Goal: Task Accomplishment & Management: Manage account settings

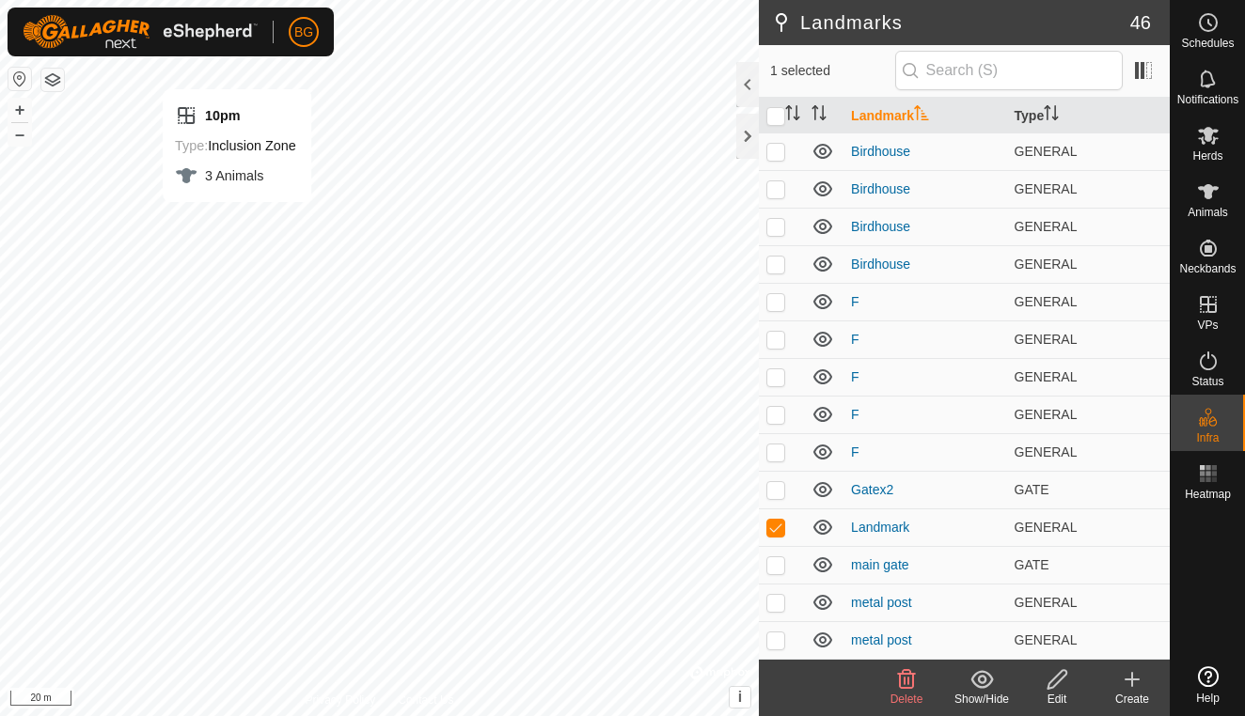
scroll to position [1204, 0]
click at [916, 683] on icon at bounding box center [906, 679] width 23 height 23
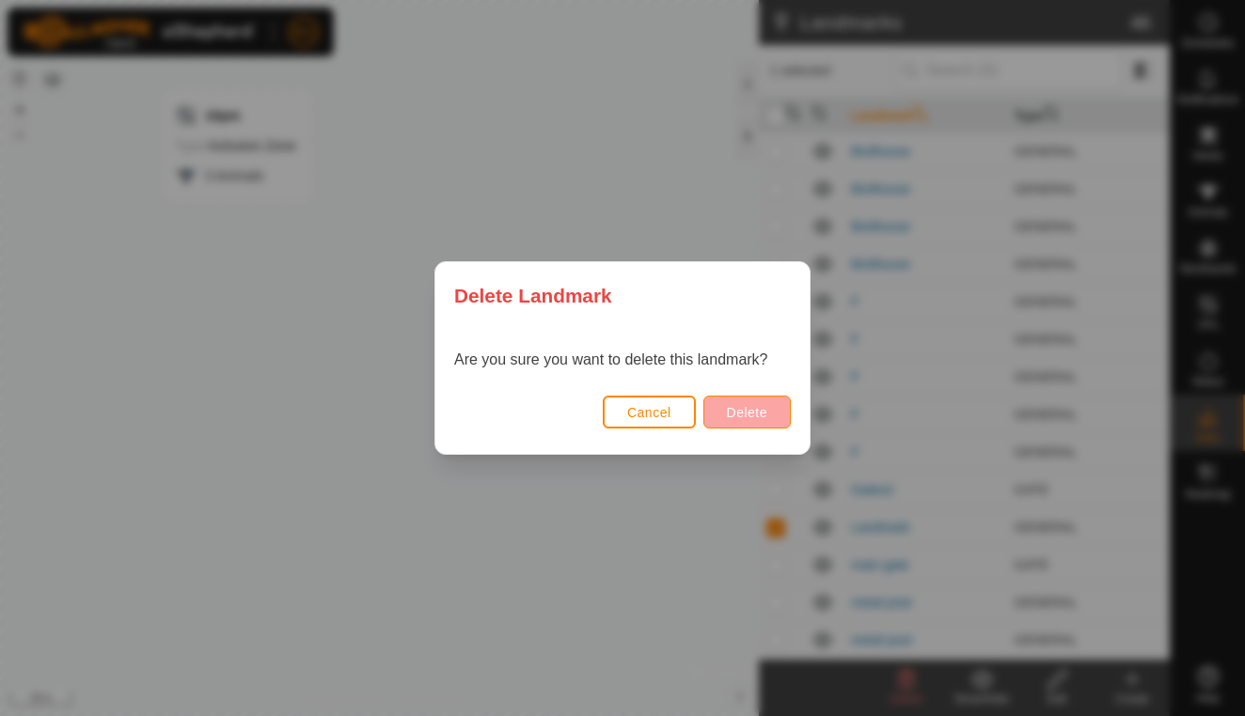
click at [737, 408] on span "Delete" at bounding box center [747, 412] width 40 height 15
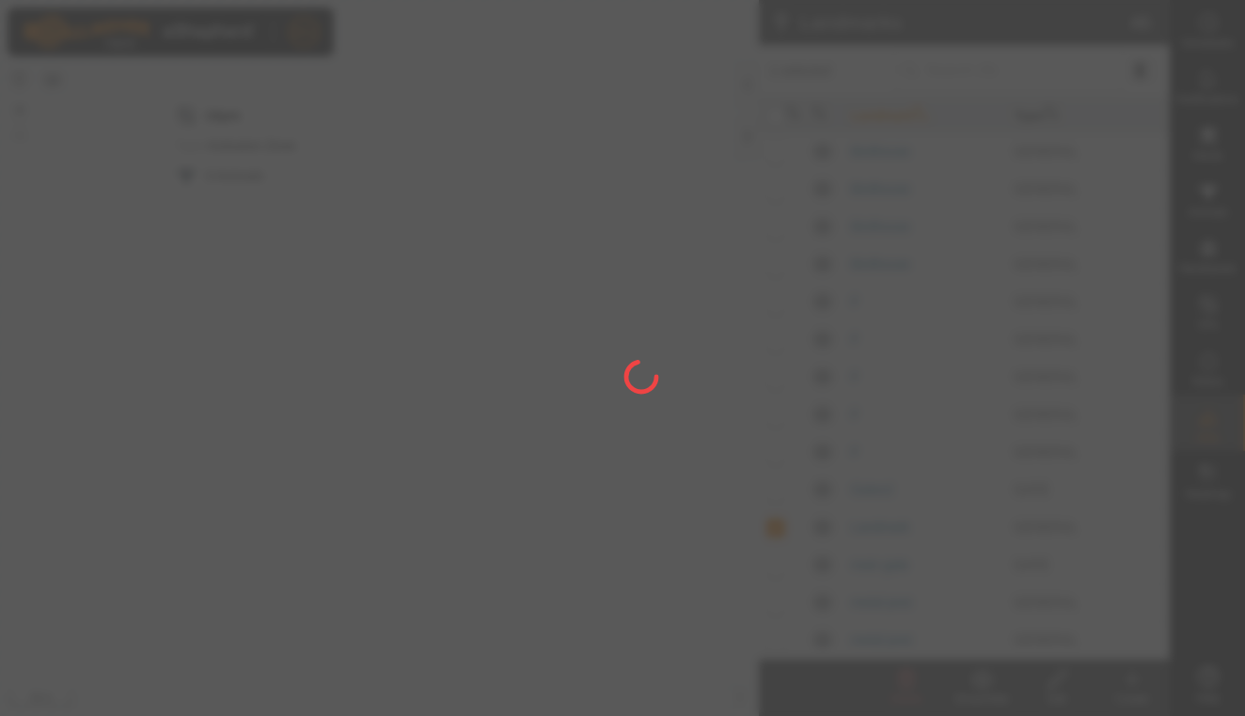
checkbox input "false"
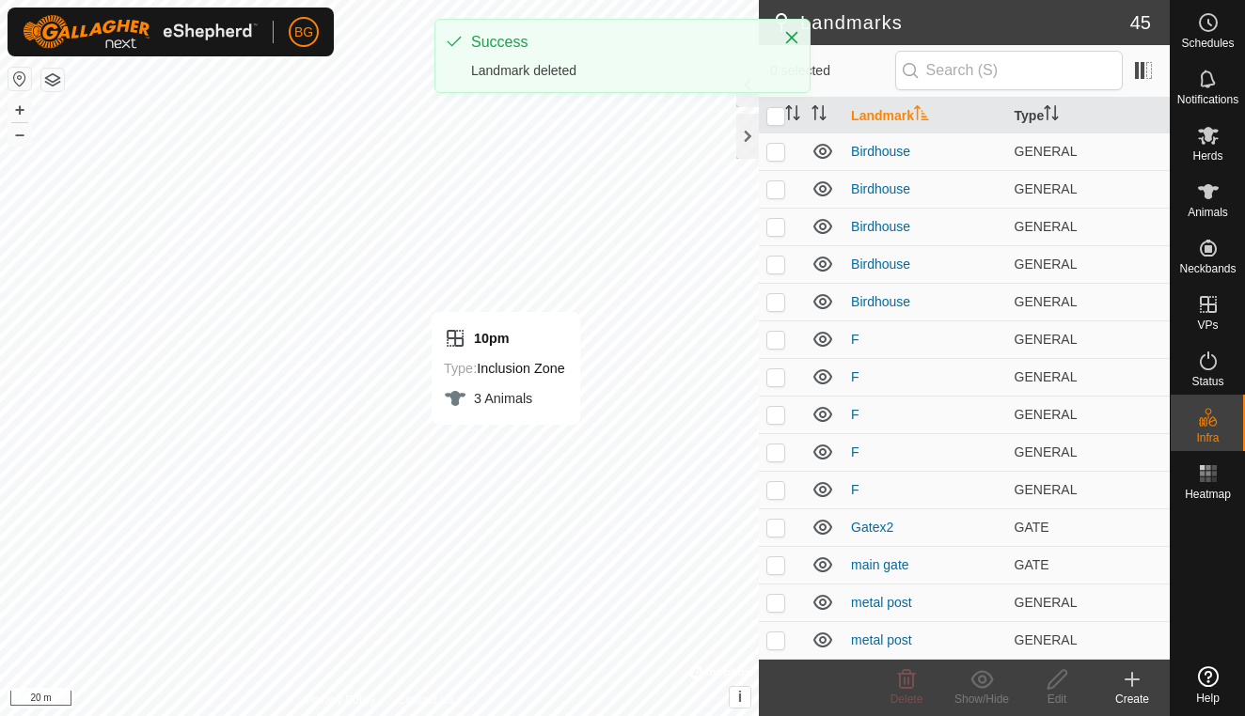
scroll to position [1167, 0]
click at [791, 37] on icon "Close" at bounding box center [792, 38] width 12 height 12
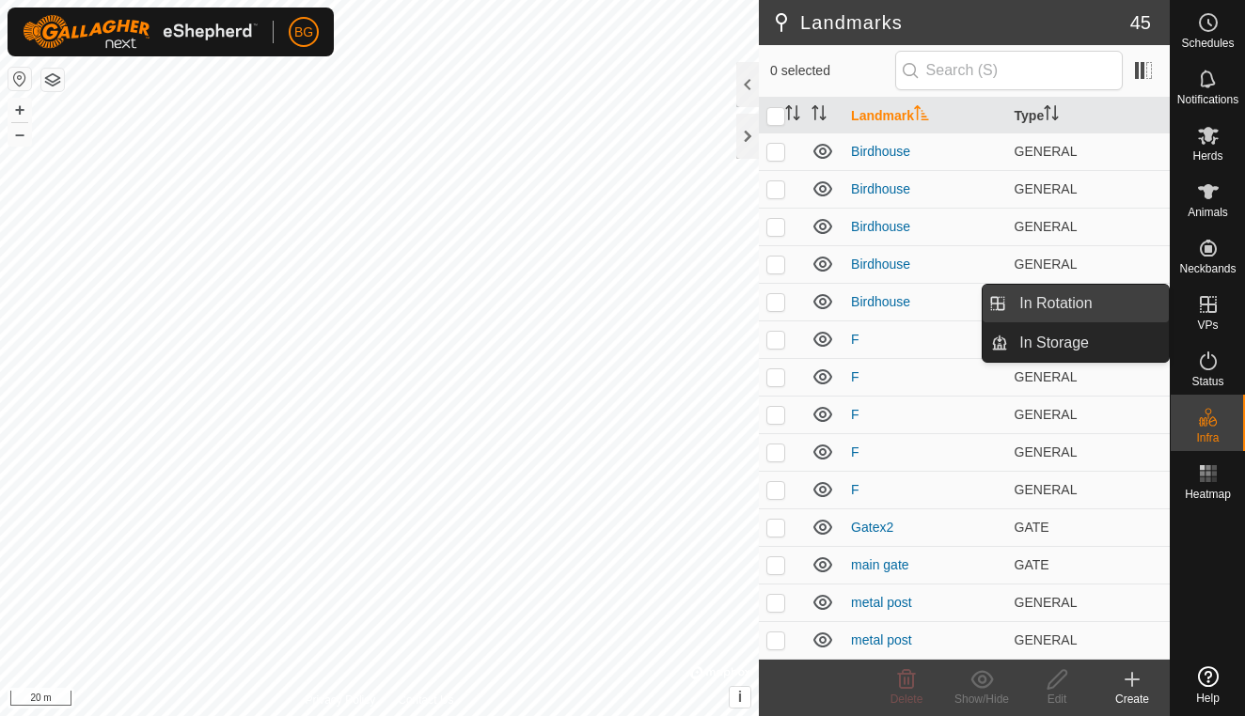
click at [1111, 304] on link "In Rotation" at bounding box center [1088, 304] width 161 height 38
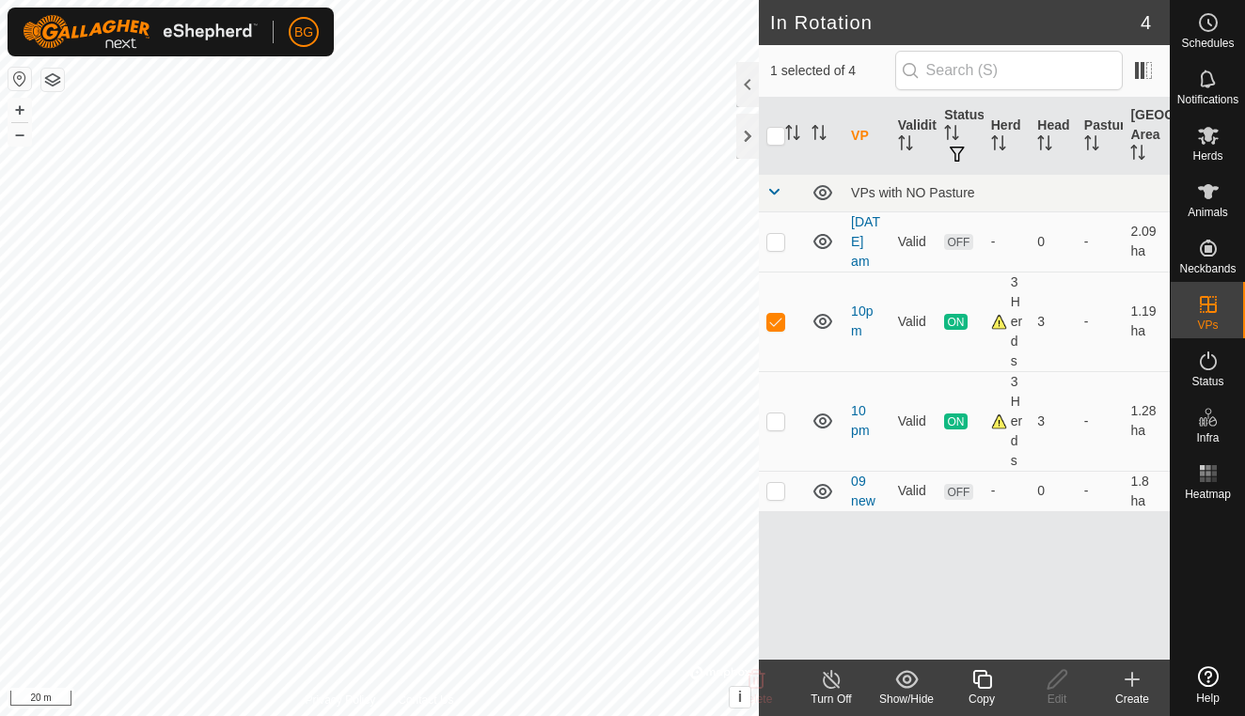
click at [1132, 680] on icon at bounding box center [1131, 680] width 13 height 0
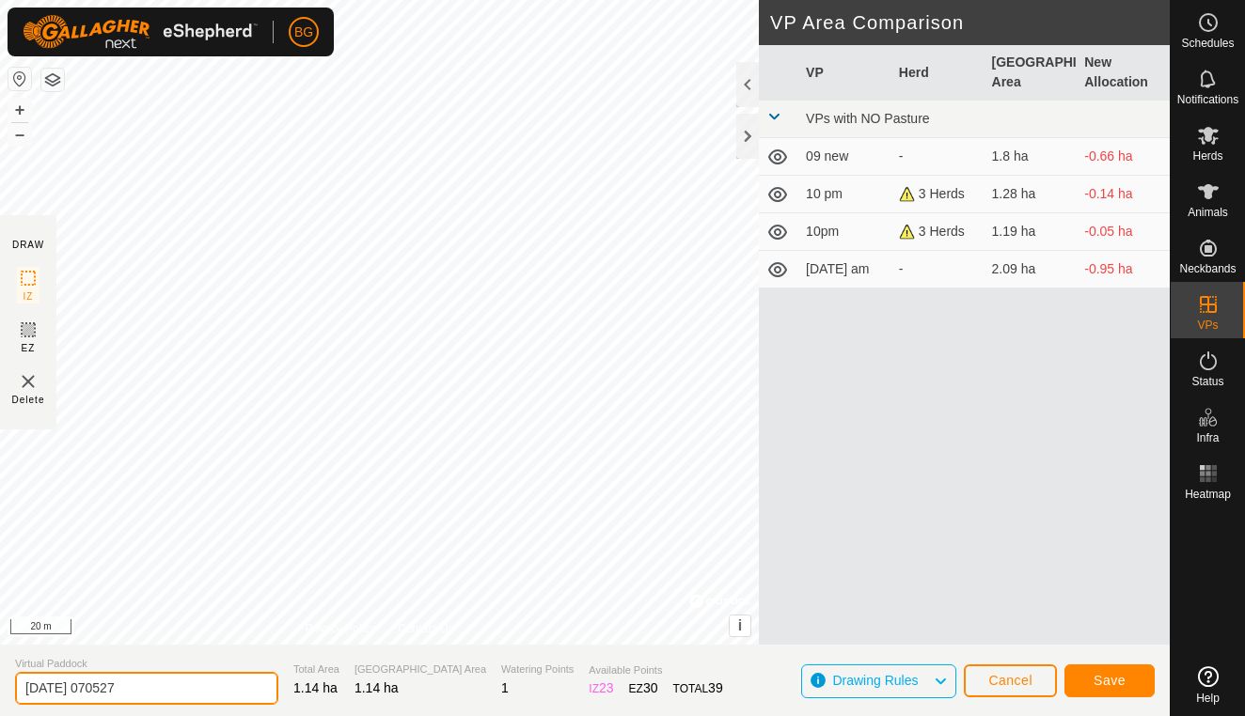
click at [174, 691] on input "[DATE] 070527" at bounding box center [146, 688] width 263 height 33
type input "2"
type input "11am"
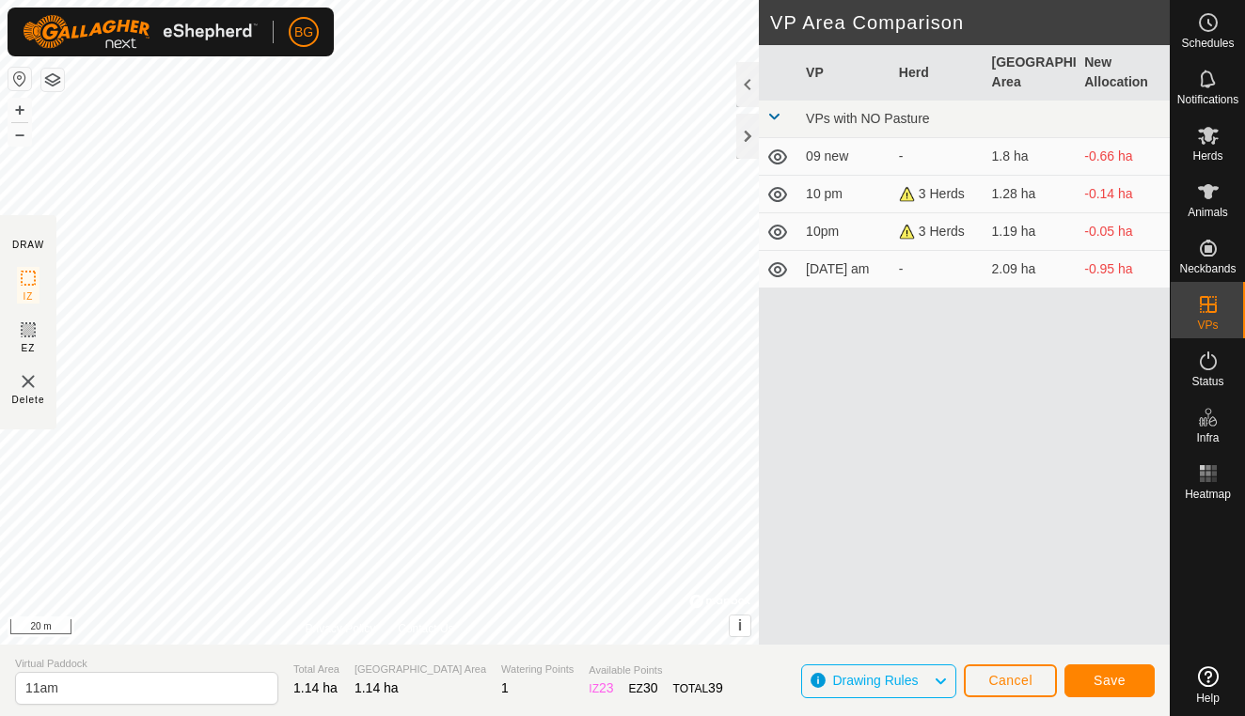
click at [1114, 682] on span "Save" at bounding box center [1109, 680] width 32 height 15
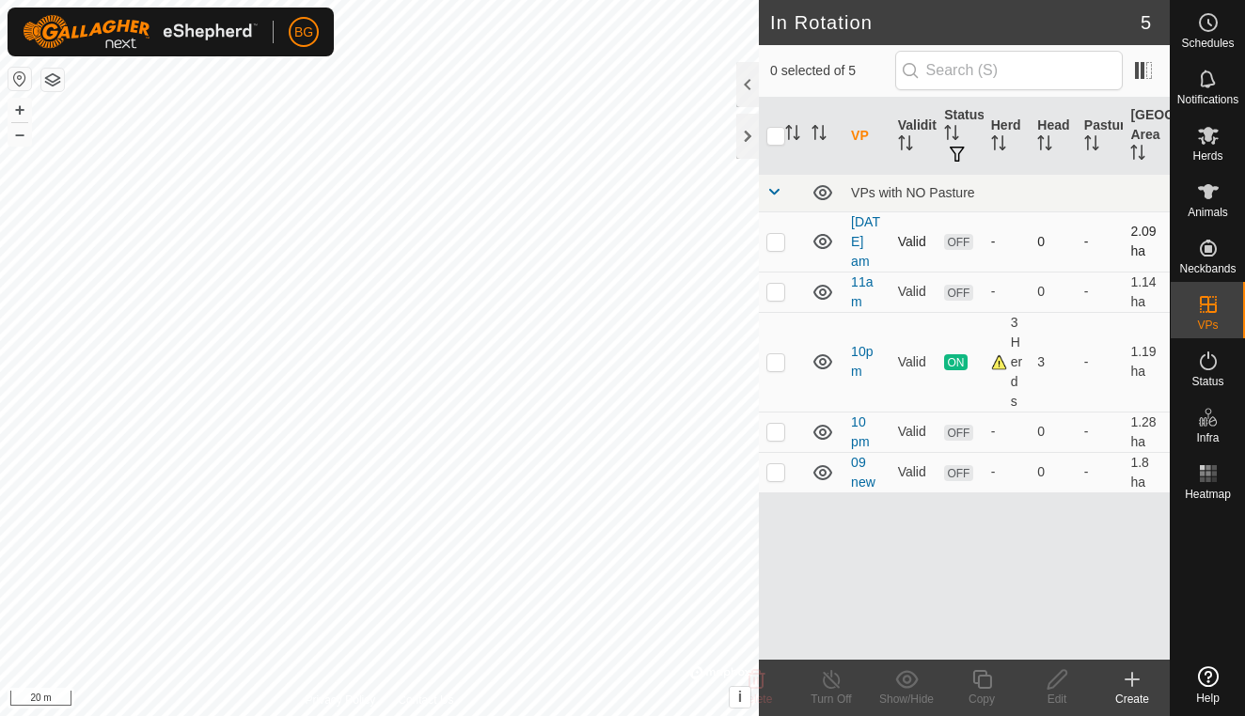
click at [821, 243] on icon at bounding box center [822, 241] width 19 height 15
click at [821, 243] on icon at bounding box center [822, 241] width 23 height 23
click at [821, 243] on icon at bounding box center [822, 241] width 19 height 15
click at [821, 243] on icon at bounding box center [822, 241] width 23 height 23
click at [778, 243] on p-checkbox at bounding box center [775, 241] width 19 height 15
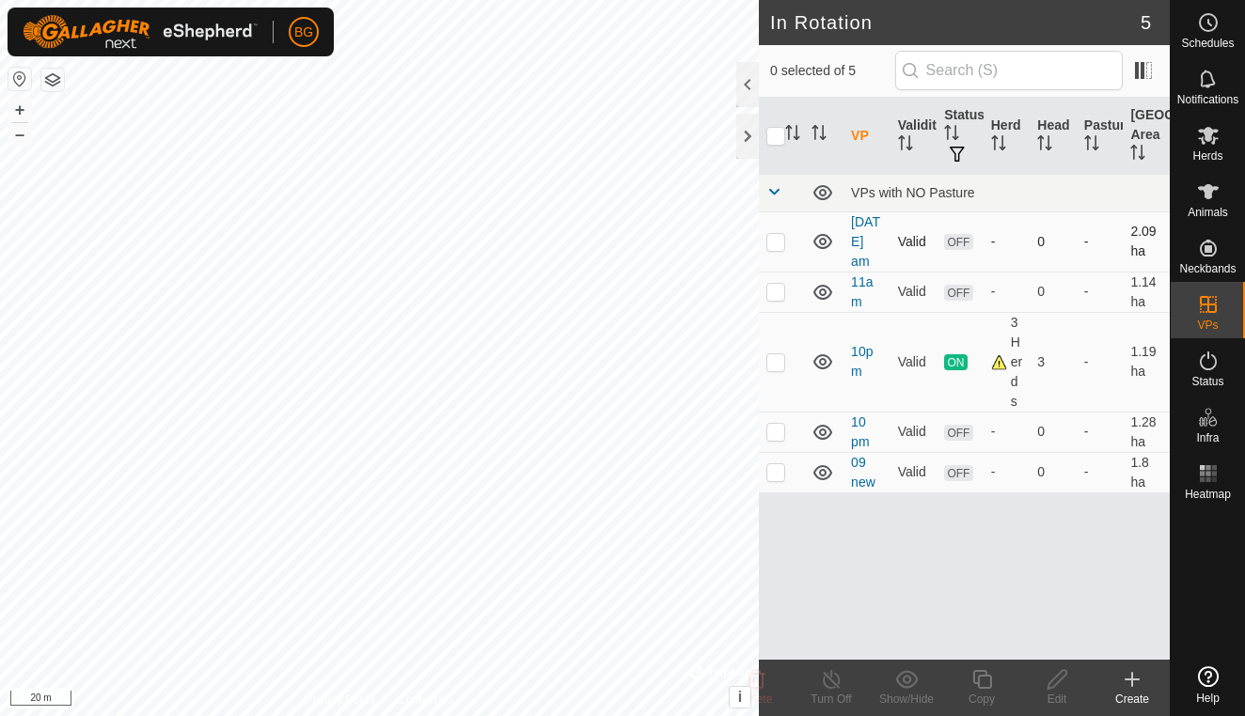
checkbox input "true"
click at [760, 681] on icon at bounding box center [755, 679] width 23 height 23
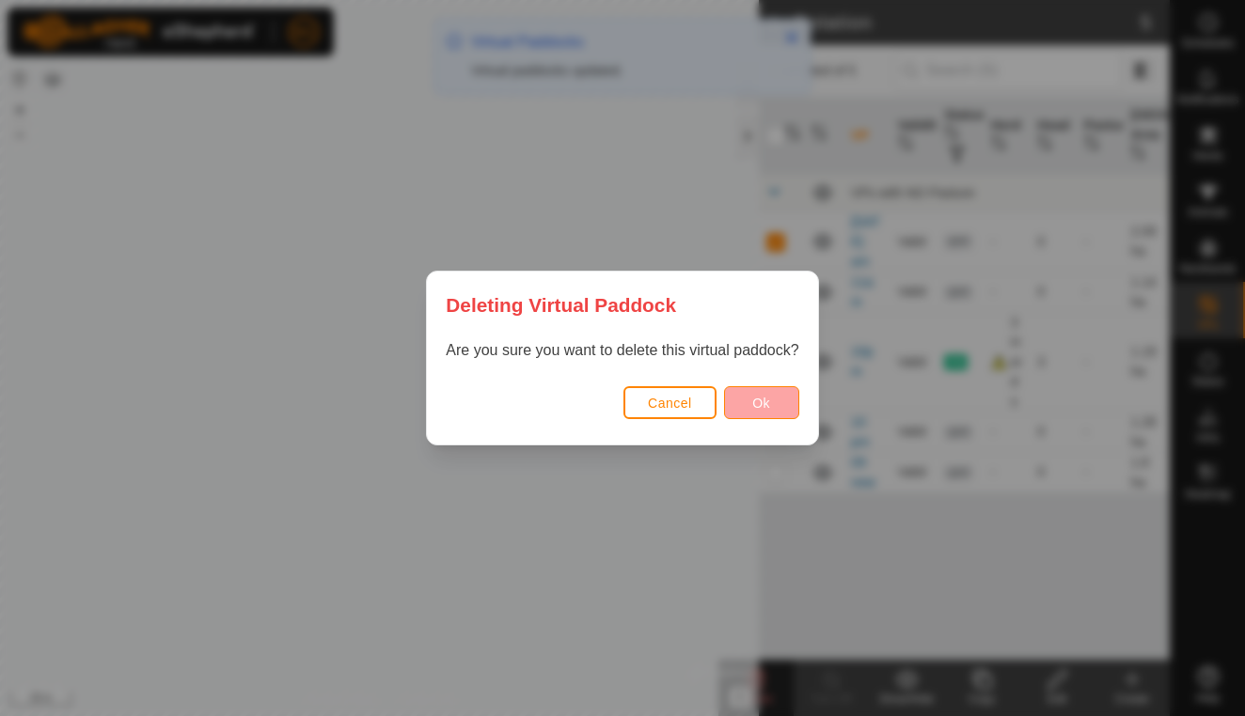
click at [782, 409] on button "Ok" at bounding box center [761, 402] width 75 height 33
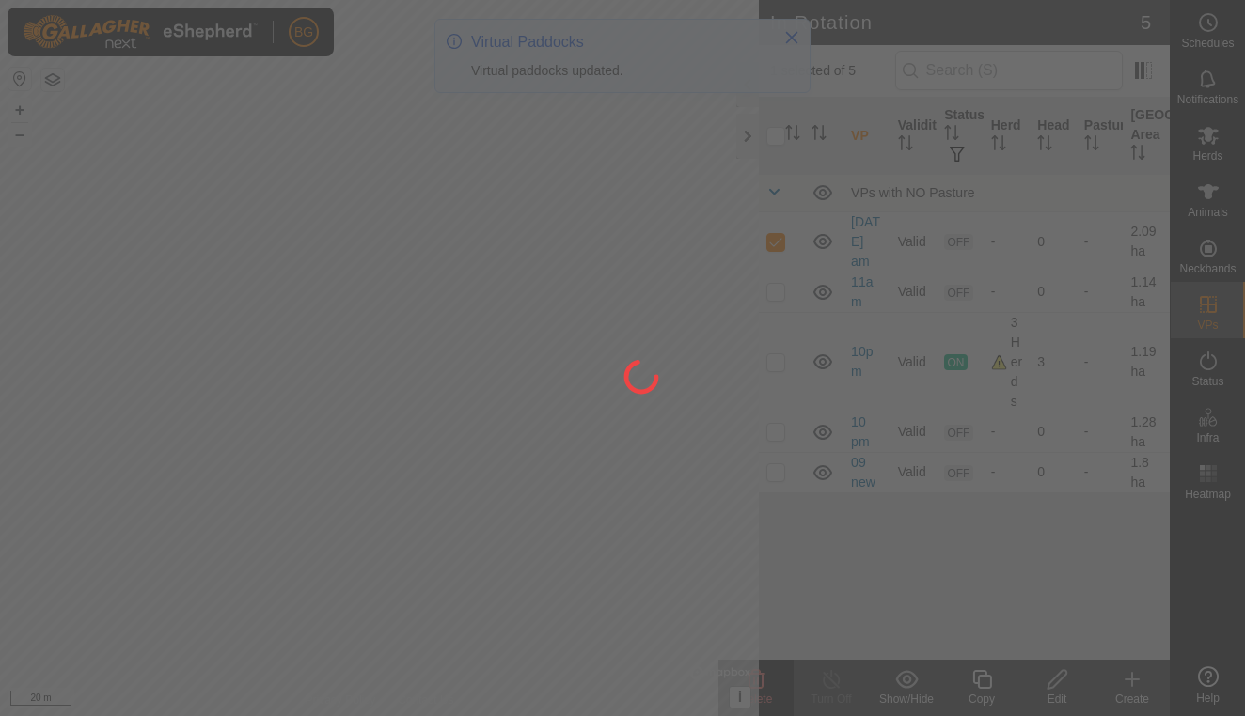
checkbox input "false"
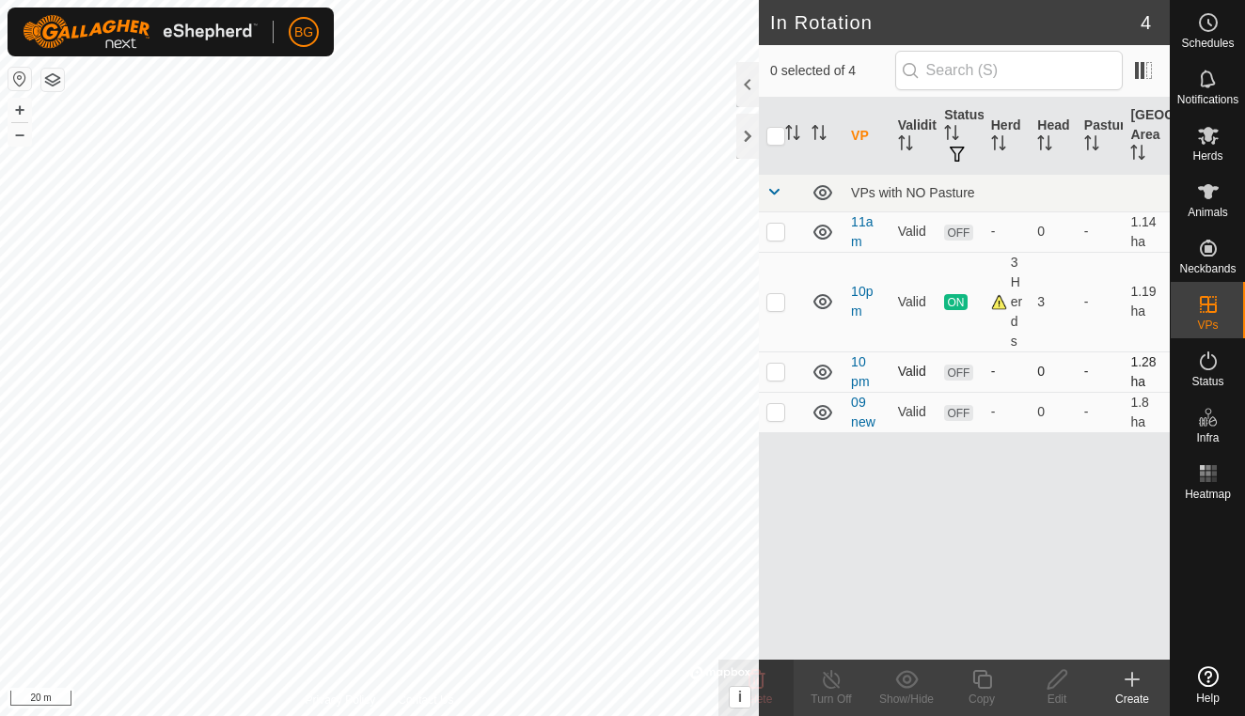
click at [823, 375] on icon at bounding box center [822, 372] width 23 height 23
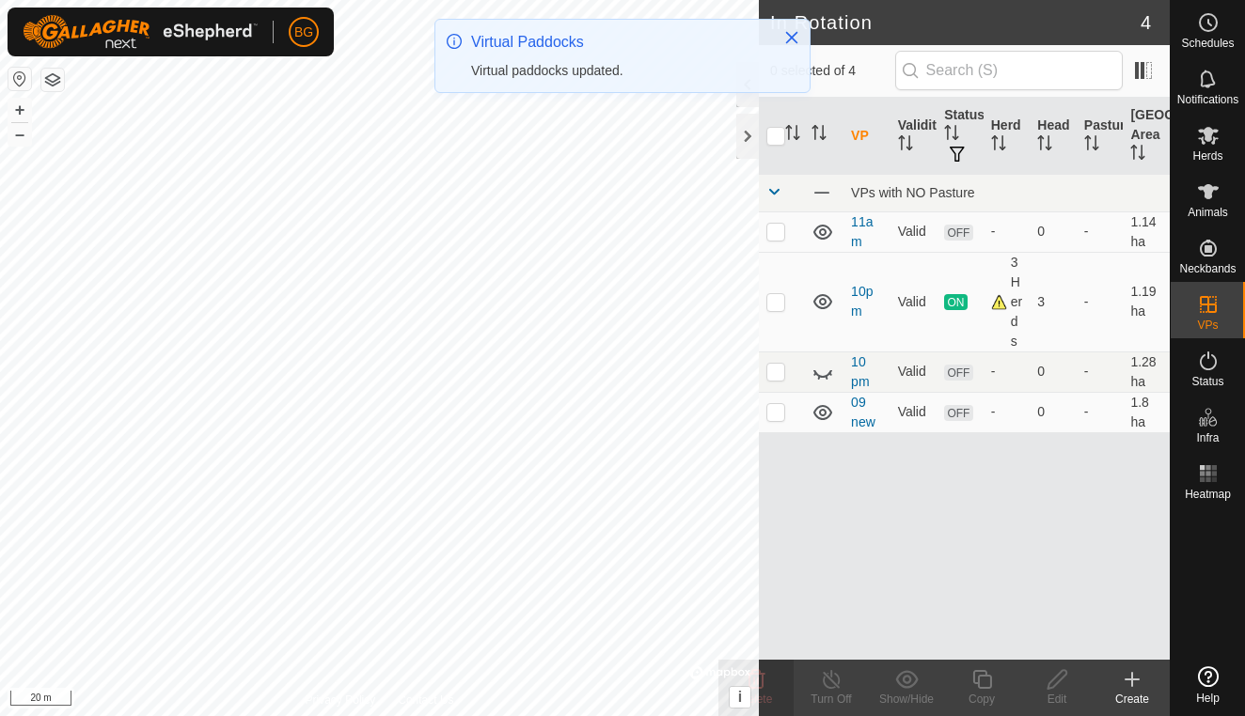
click at [823, 375] on icon at bounding box center [822, 372] width 23 height 23
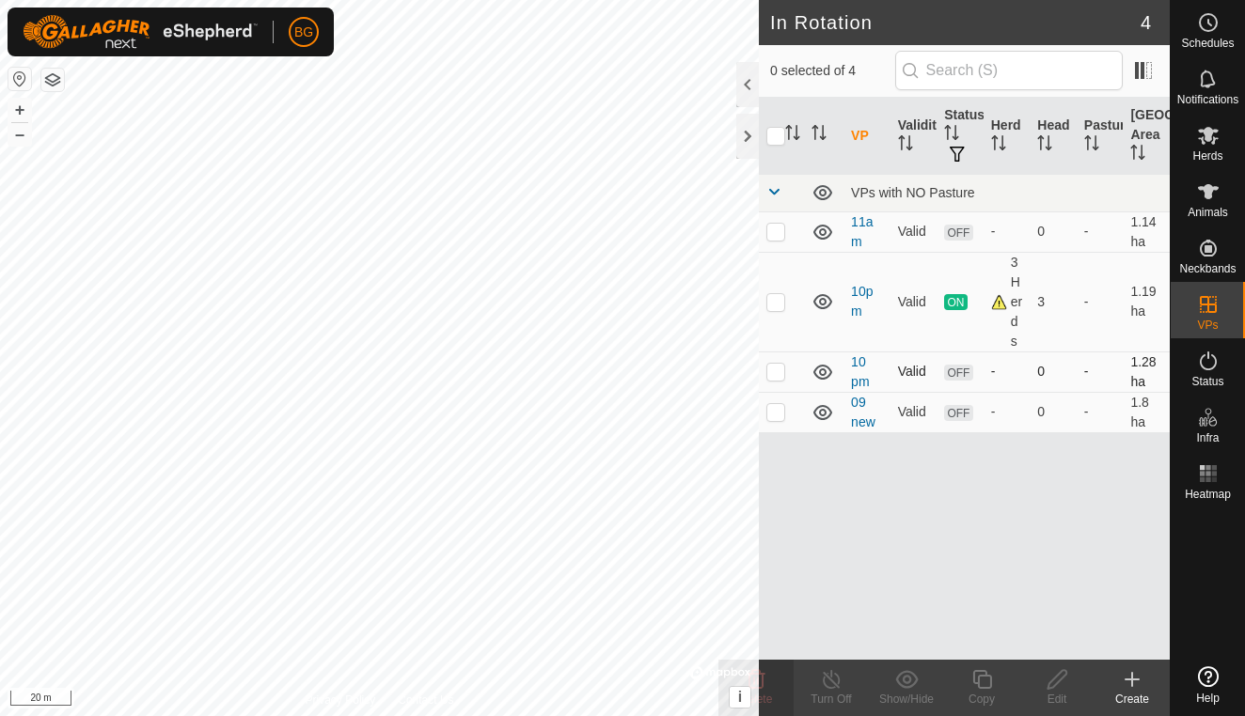
click at [773, 377] on p-checkbox at bounding box center [775, 371] width 19 height 15
click at [762, 685] on icon at bounding box center [756, 679] width 18 height 19
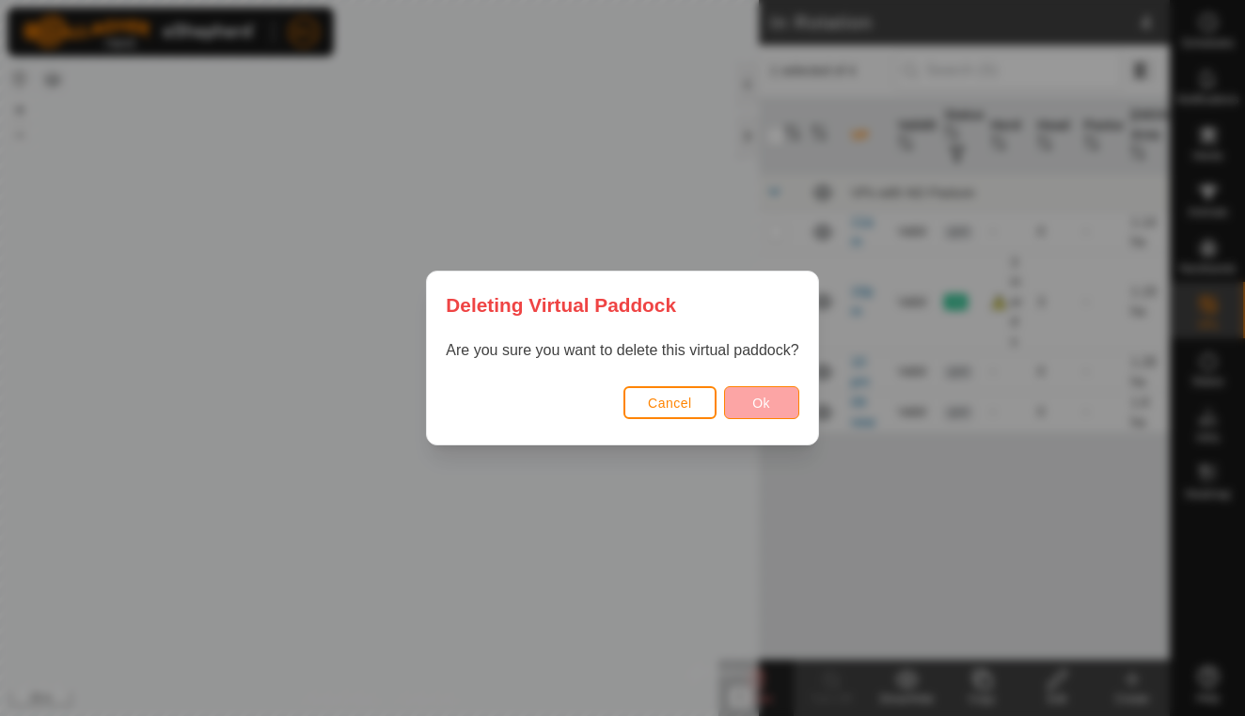
click at [766, 409] on span "Ok" at bounding box center [761, 403] width 18 height 15
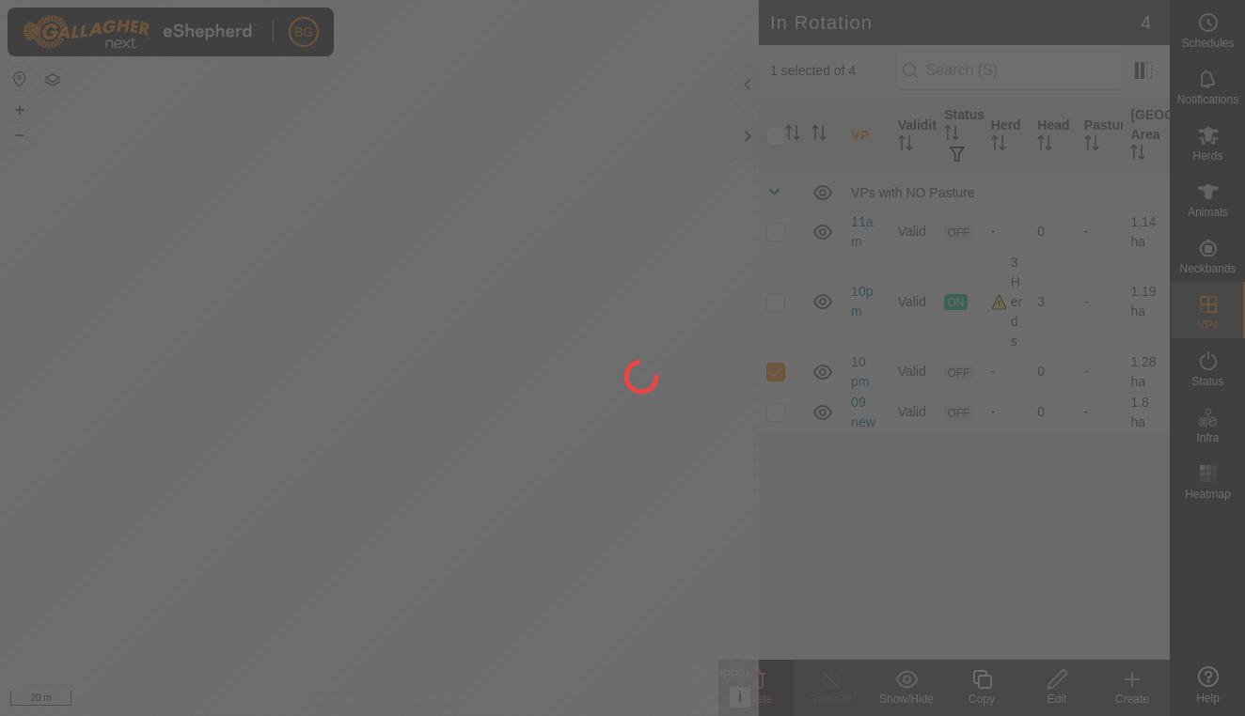
checkbox input "false"
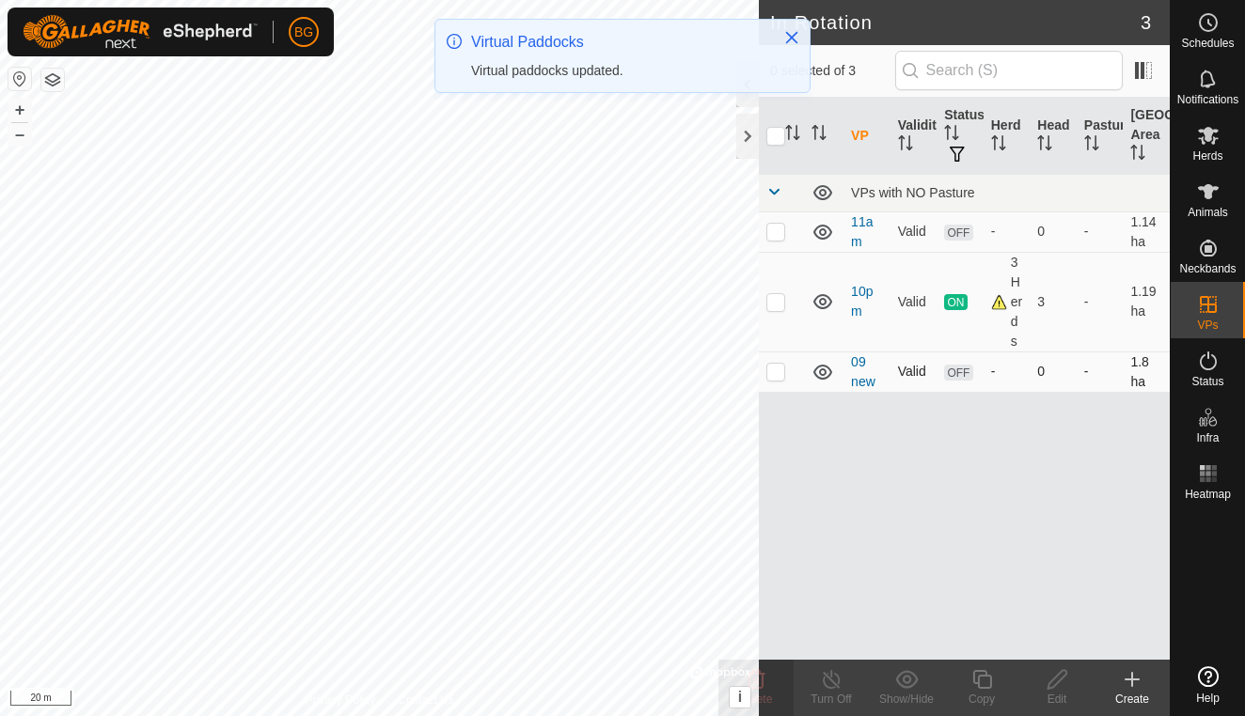
click at [819, 374] on icon at bounding box center [822, 372] width 23 height 23
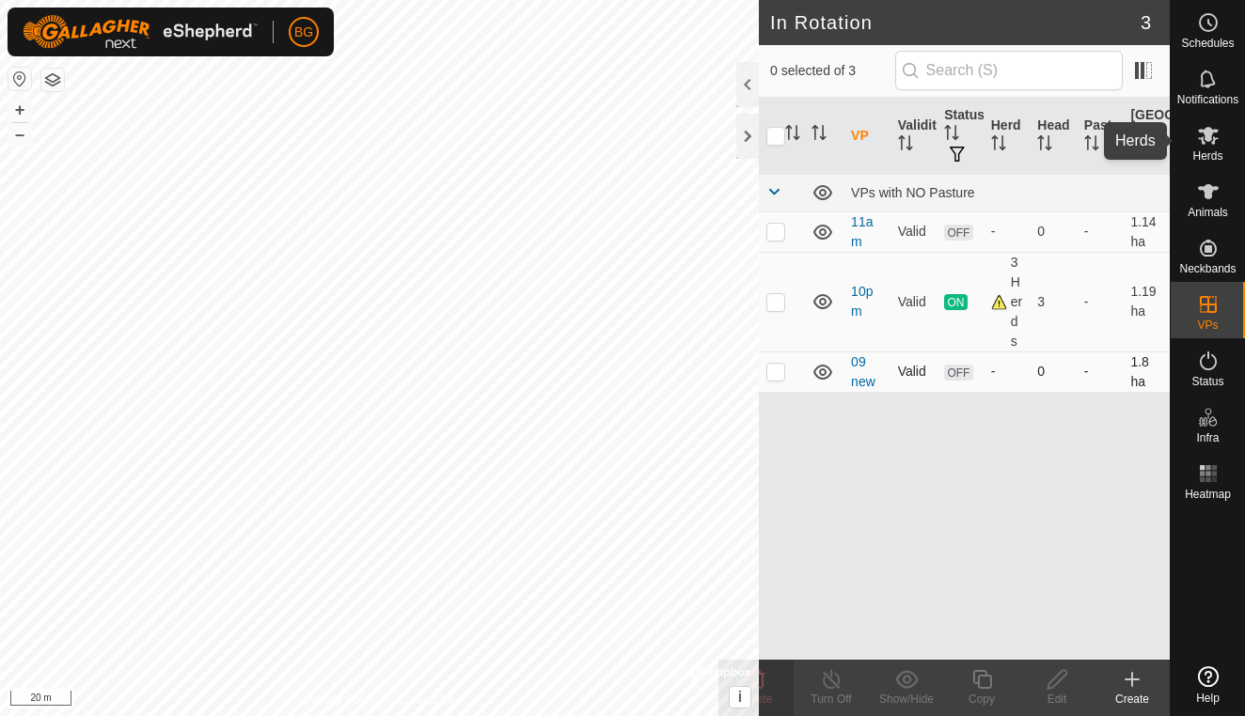
click at [1205, 139] on icon at bounding box center [1208, 136] width 21 height 18
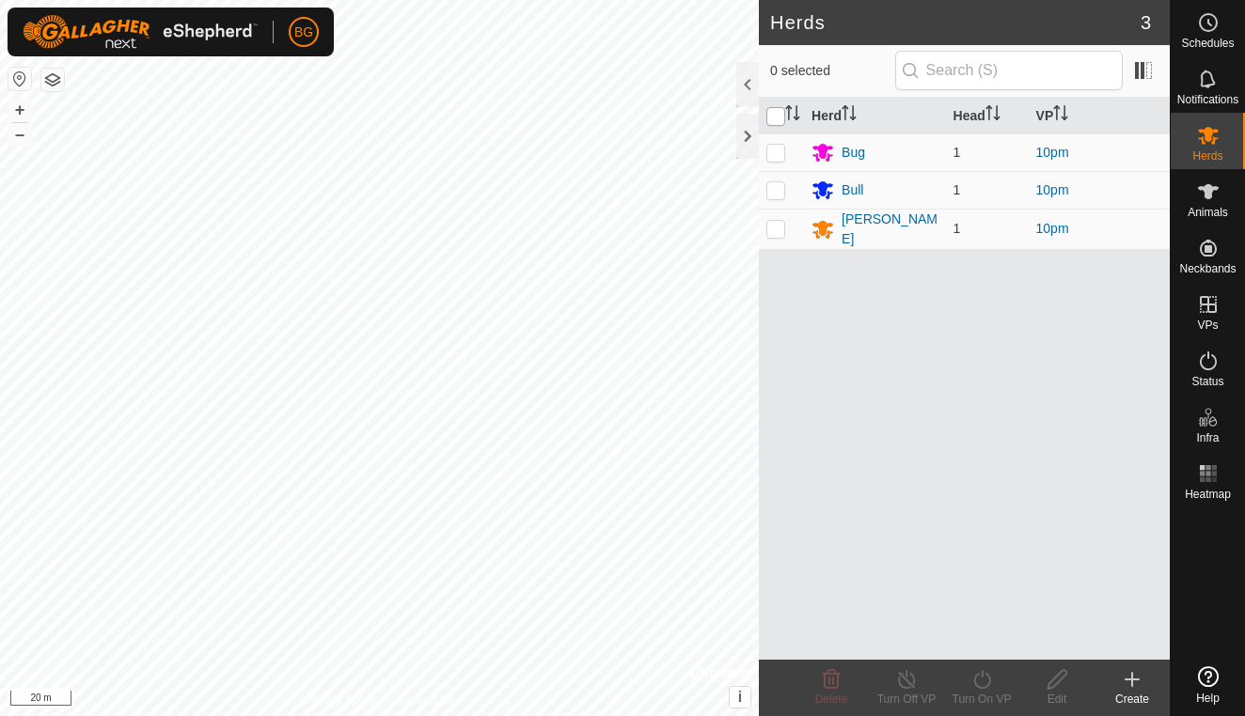
click at [776, 120] on input "checkbox" at bounding box center [775, 116] width 19 height 19
checkbox input "true"
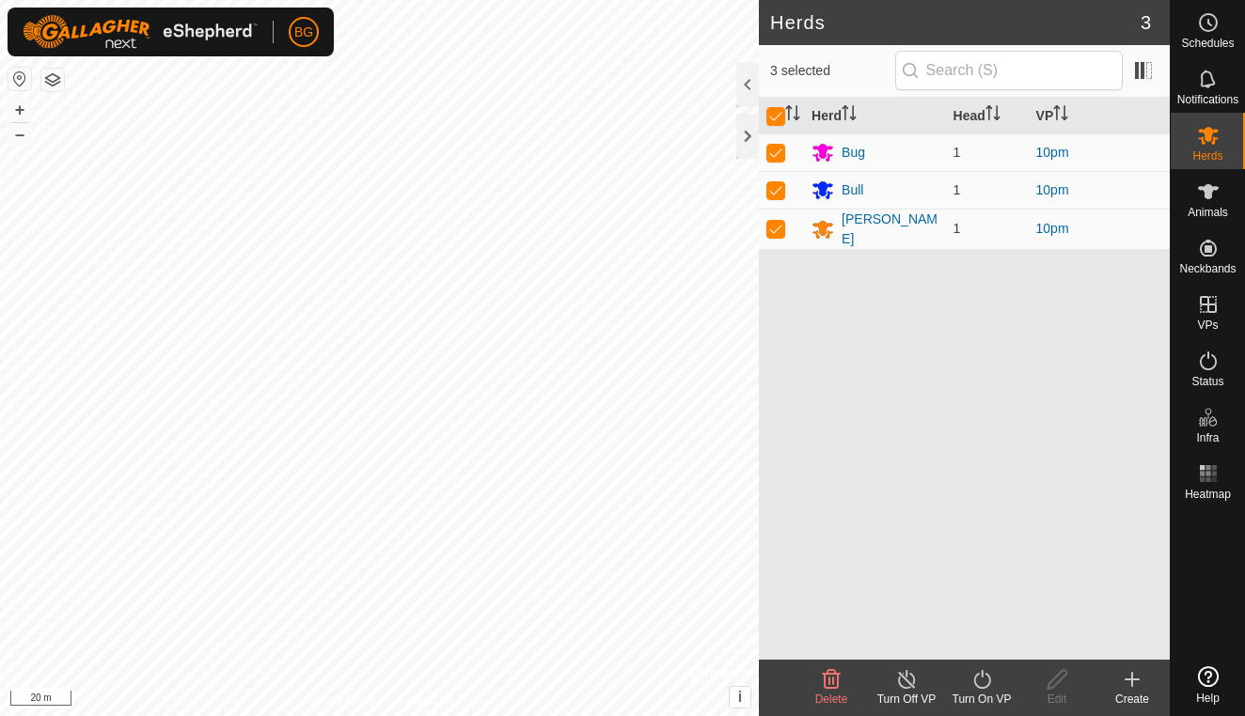
click at [985, 682] on icon at bounding box center [981, 679] width 23 height 23
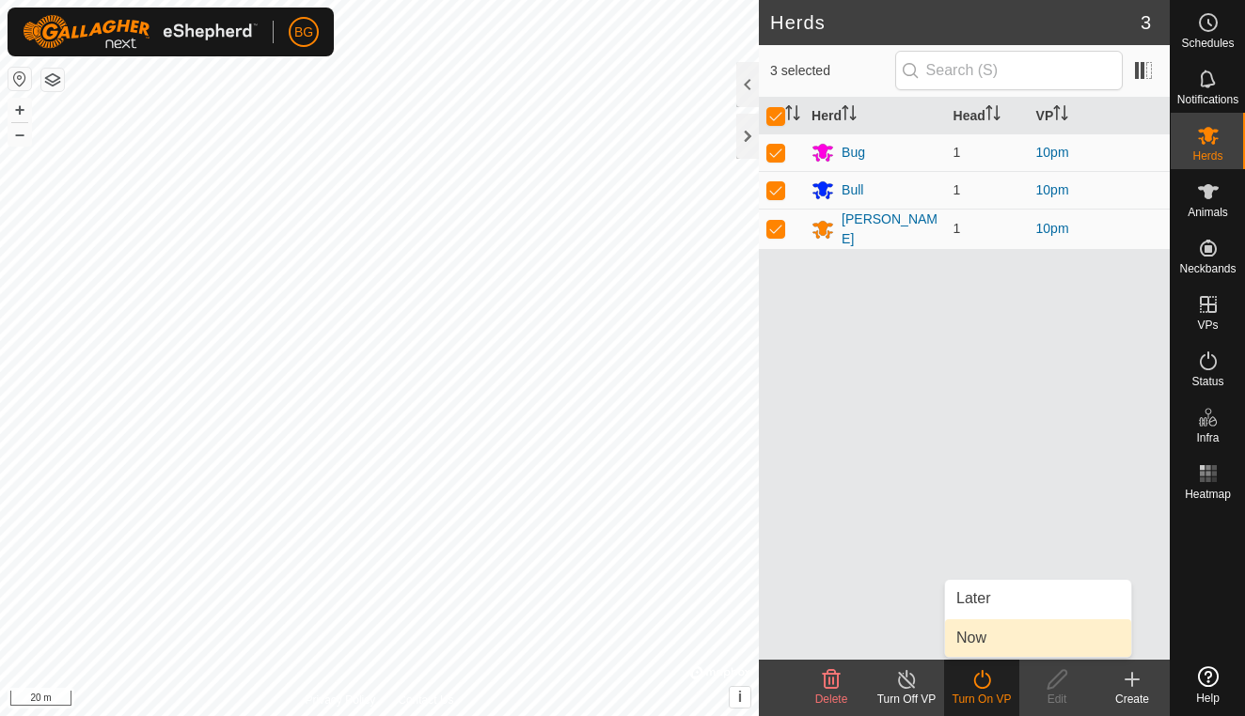
click at [978, 641] on link "Now" at bounding box center [1038, 638] width 186 height 38
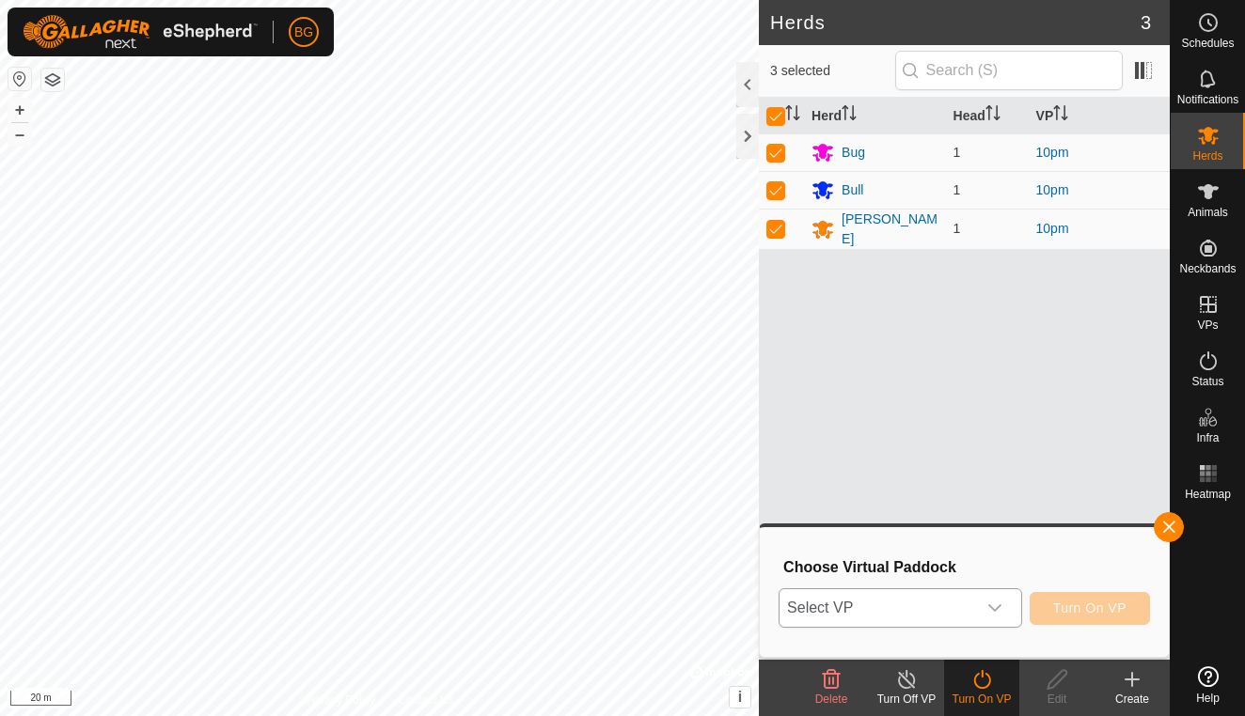
click at [991, 607] on icon "dropdown trigger" at bounding box center [994, 608] width 13 height 8
